Goal: Manage account settings

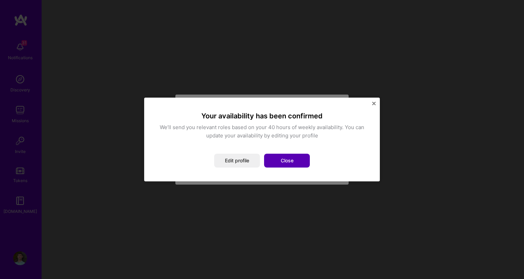
click at [280, 161] on button "Close" at bounding box center [287, 161] width 46 height 14
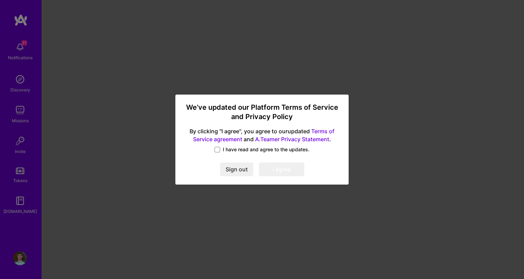
click at [255, 151] on span "I have read and agree to the updates." at bounding box center [266, 149] width 87 height 7
click at [0, 0] on input "I have read and agree to the updates." at bounding box center [0, 0] width 0 height 0
click at [274, 166] on button "I agree" at bounding box center [281, 169] width 45 height 14
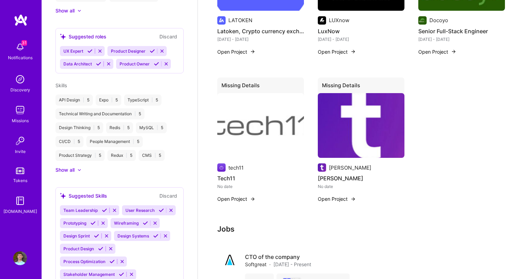
scroll to position [318, 0]
